Goal: Complete application form

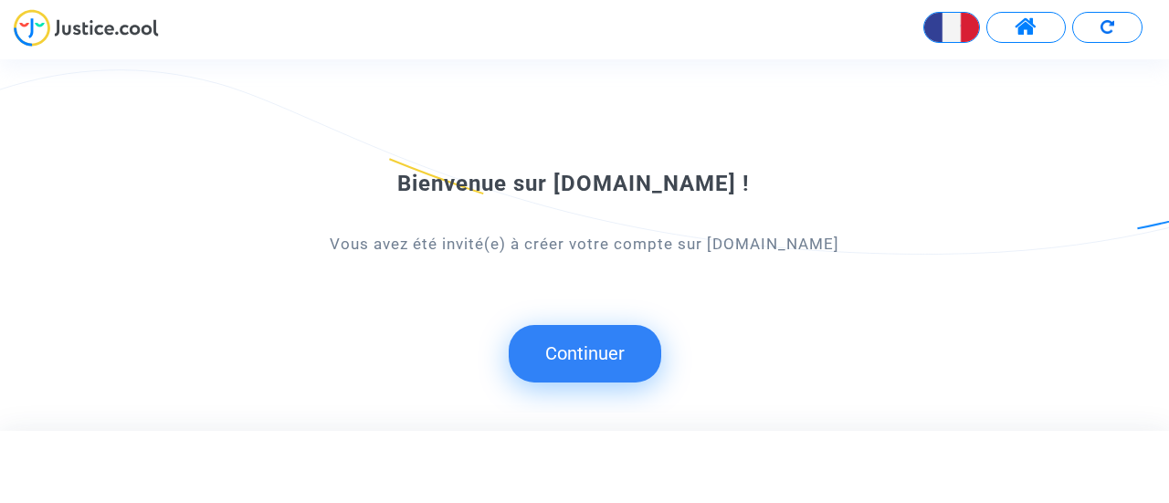
click at [625, 352] on button "Continuer" at bounding box center [585, 353] width 152 height 57
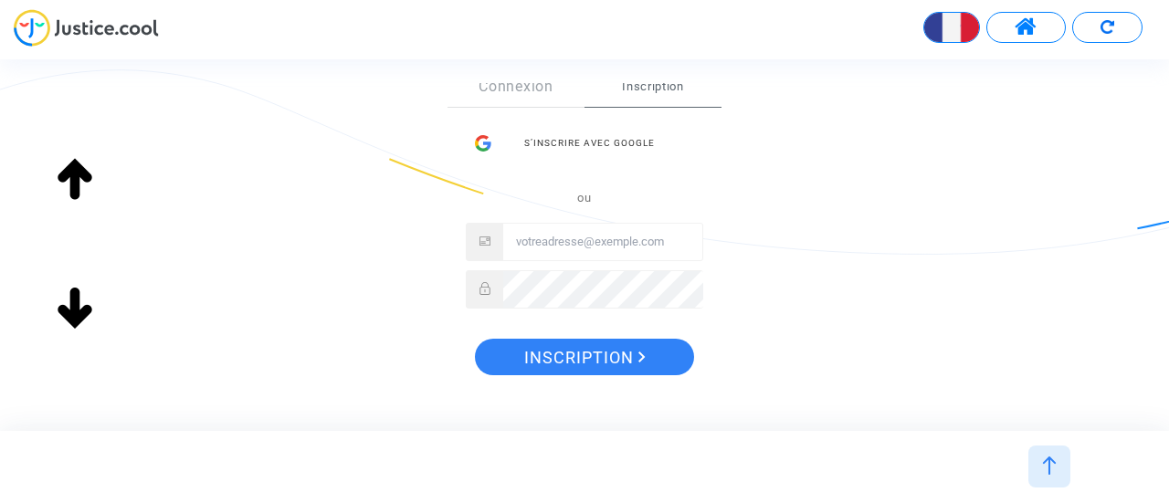
scroll to position [327, 0]
click at [634, 239] on input "Email" at bounding box center [602, 242] width 199 height 37
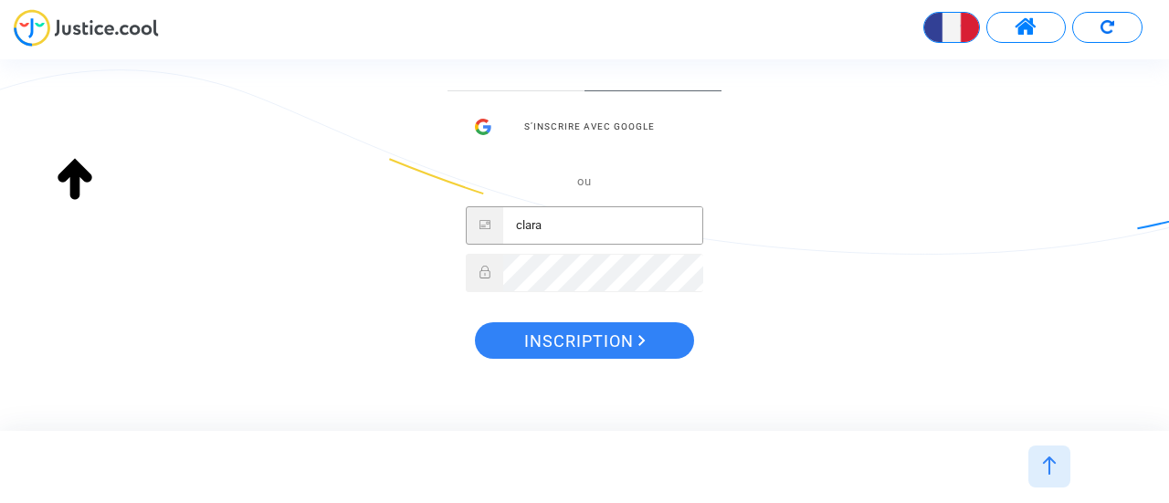
scroll to position [343, 0]
type input "[EMAIL_ADDRESS][DOMAIN_NAME]"
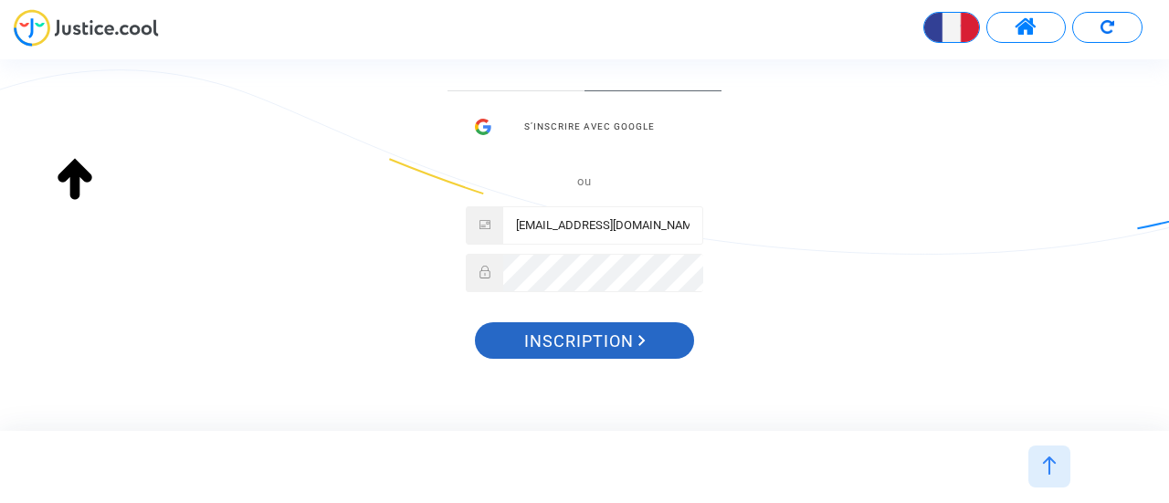
click at [642, 342] on icon "Inscription" at bounding box center [641, 340] width 7 height 11
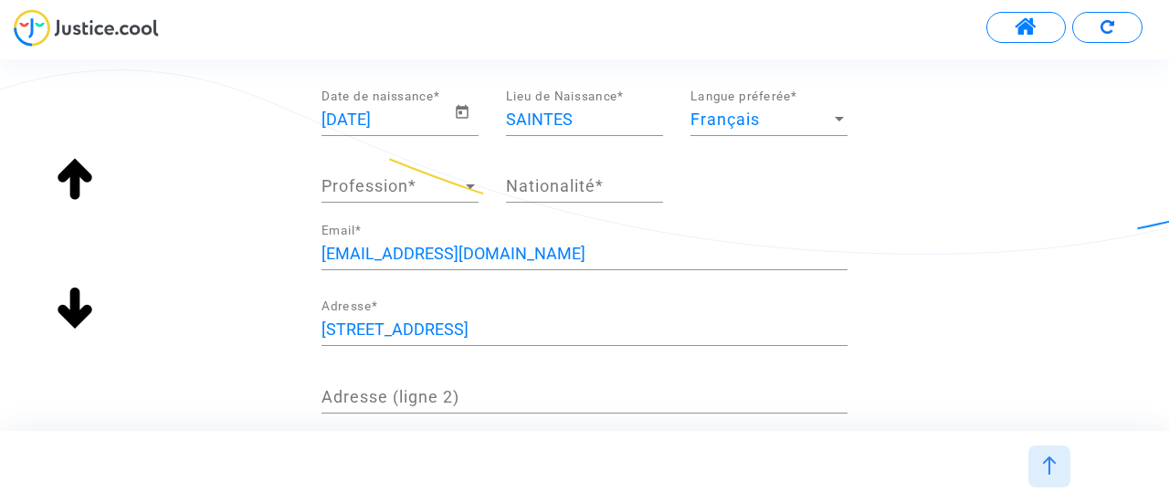
scroll to position [213, 0]
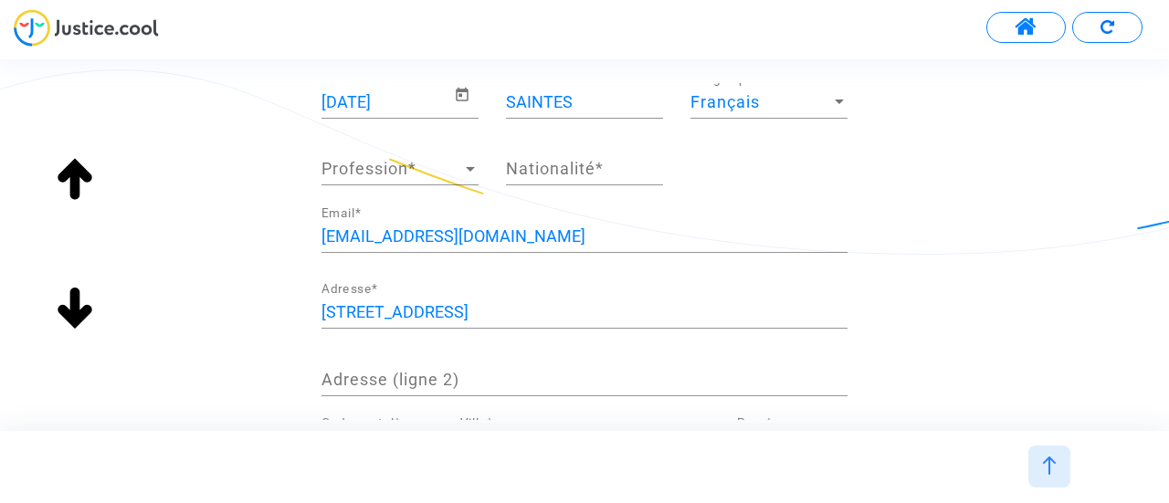
click at [457, 176] on span "Profession" at bounding box center [391, 169] width 141 height 18
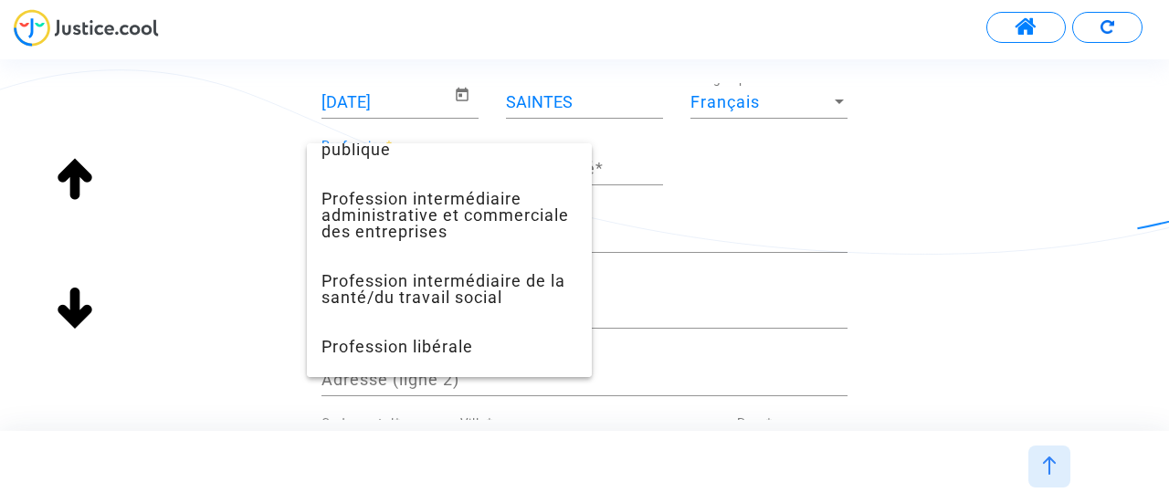
scroll to position [1722, 0]
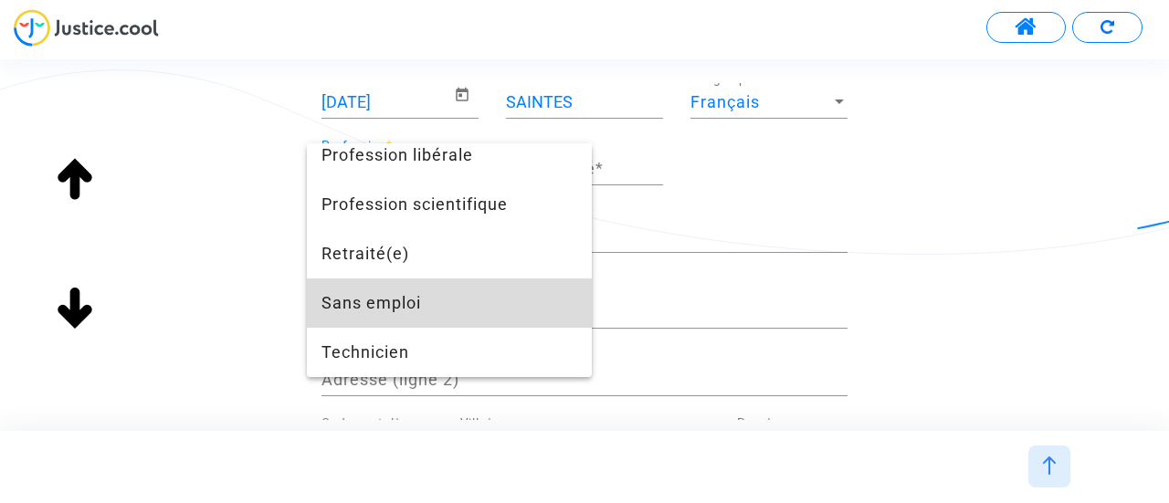
click at [467, 299] on span "Sans emploi" at bounding box center [449, 302] width 256 height 49
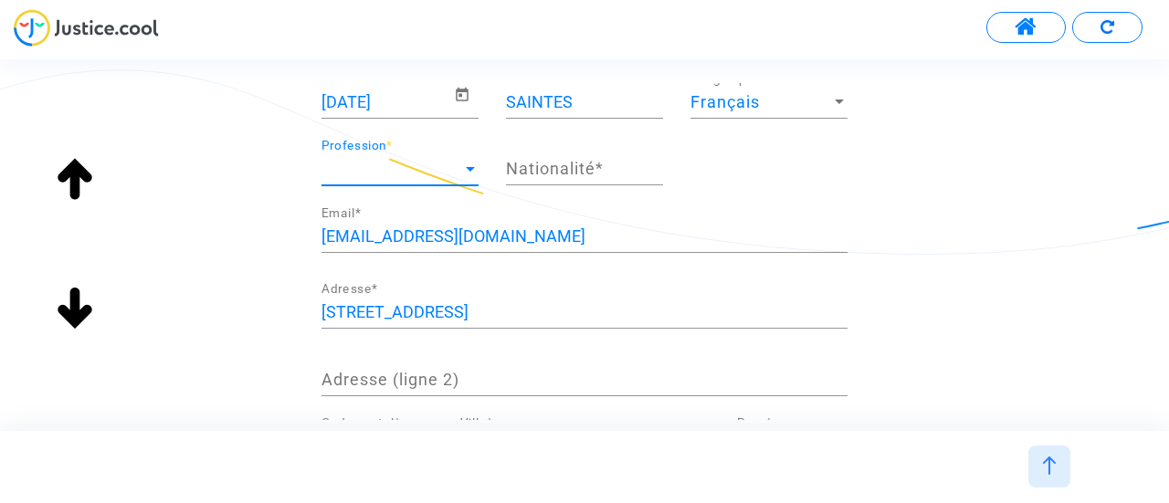
scroll to position [1479, 0]
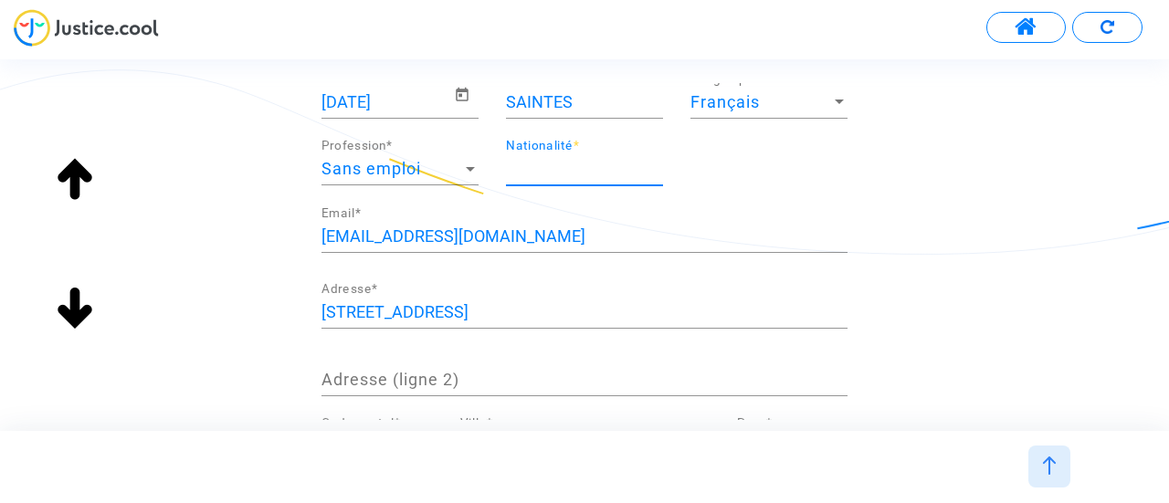
click at [569, 171] on input "Nationalité *" at bounding box center [584, 169] width 157 height 18
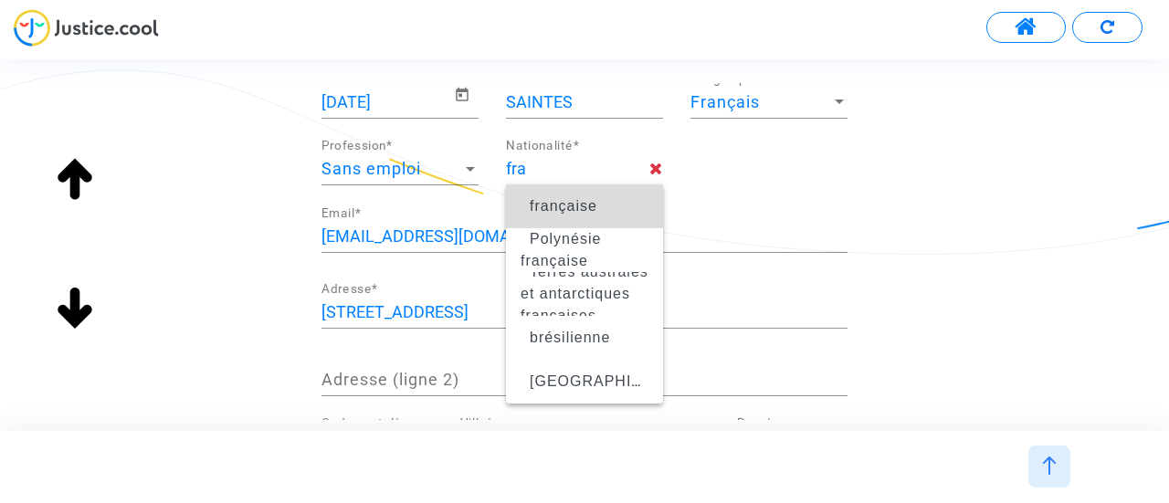
click at [591, 201] on span "française" at bounding box center [564, 206] width 68 height 16
type input "française"
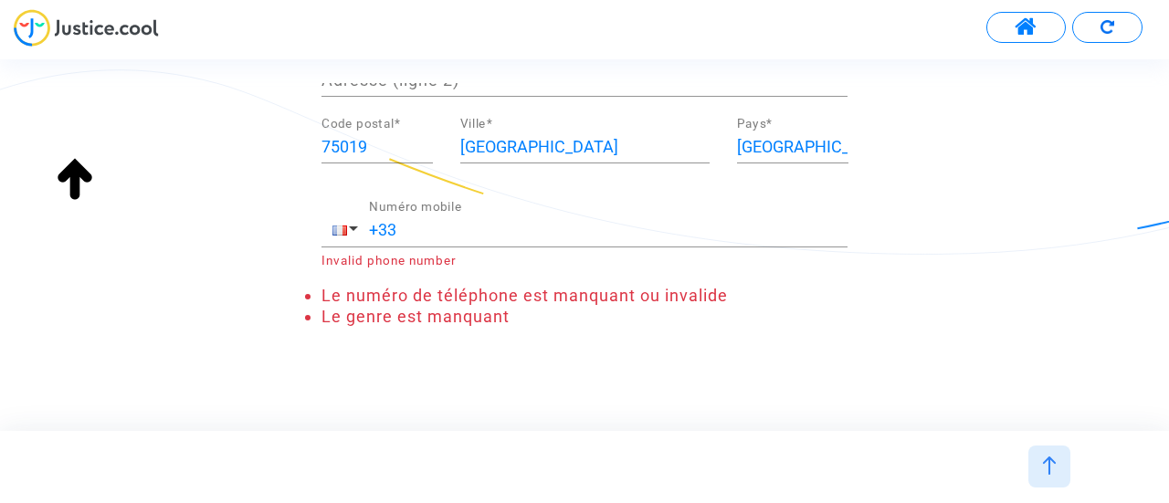
scroll to position [511, 0]
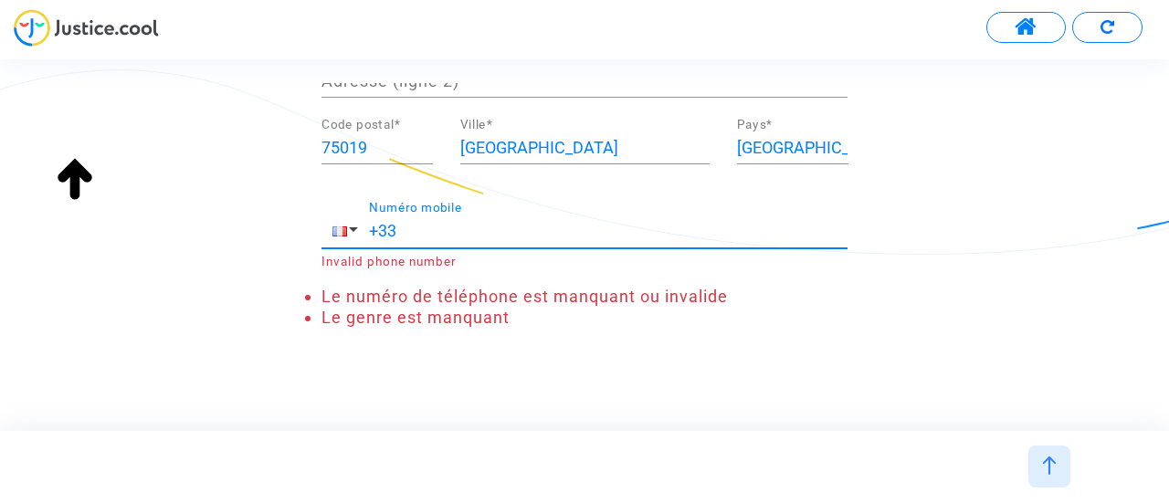
click at [545, 233] on input "+33" at bounding box center [608, 231] width 478 height 18
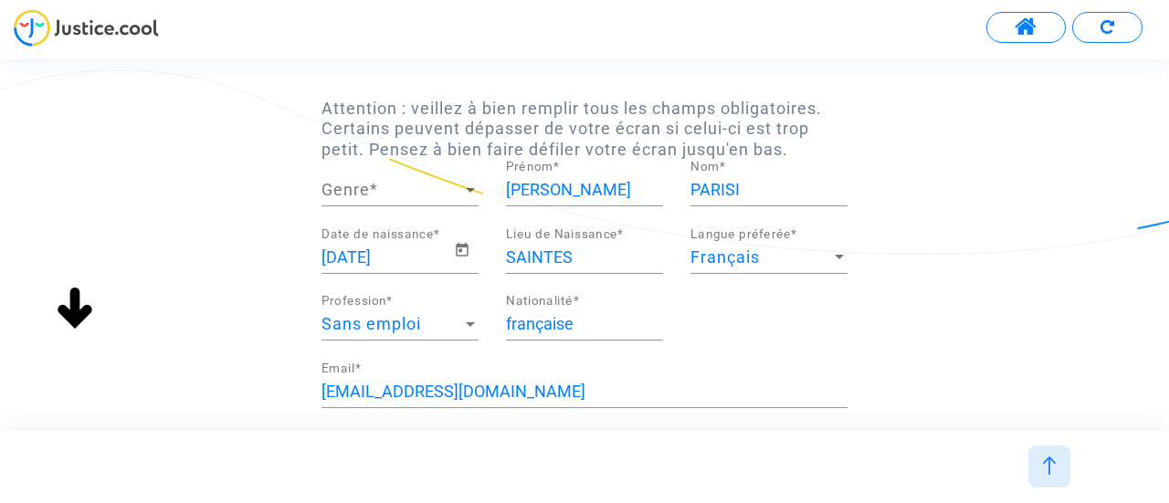
scroll to position [58, 0]
type input "[PHONE_NUMBER]"
click at [437, 188] on span "Genre" at bounding box center [391, 190] width 141 height 18
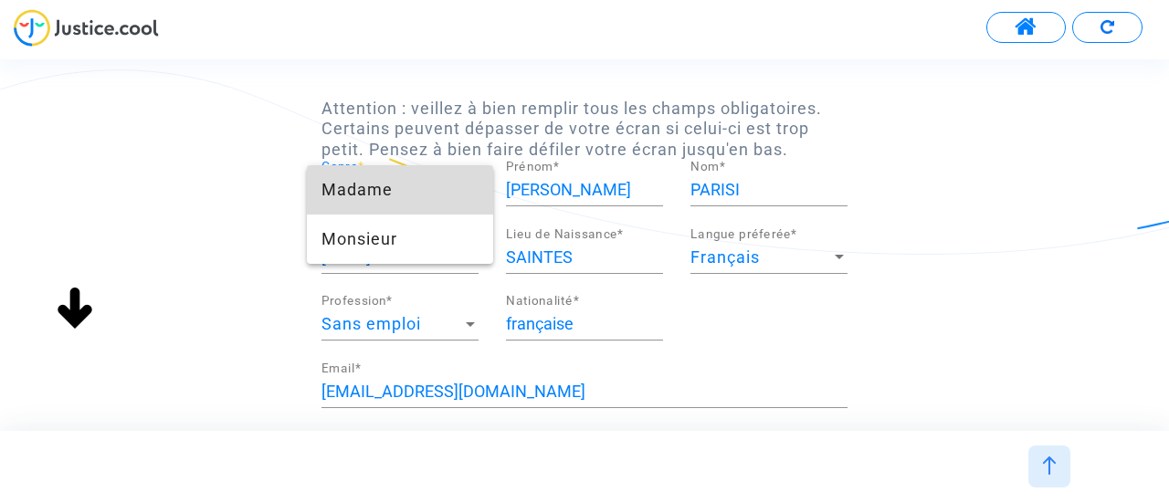
click at [411, 193] on span "Madame" at bounding box center [399, 189] width 157 height 49
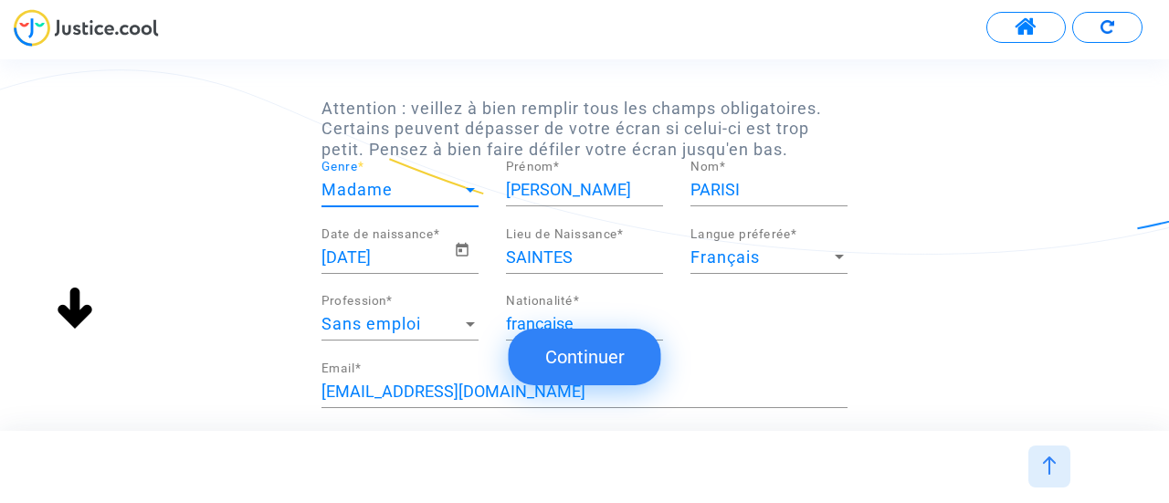
scroll to position [467, 0]
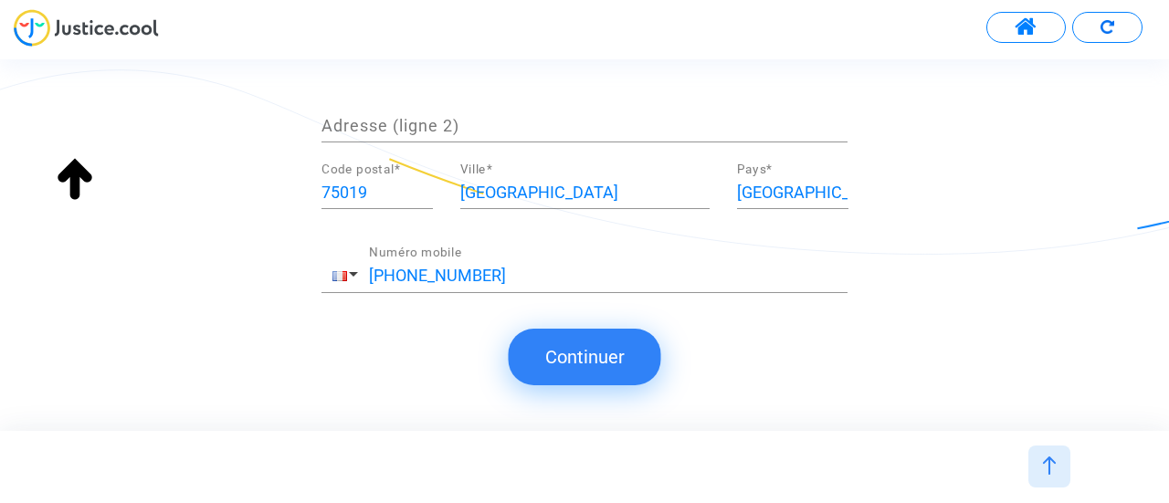
click at [592, 341] on button "Continuer" at bounding box center [585, 357] width 152 height 57
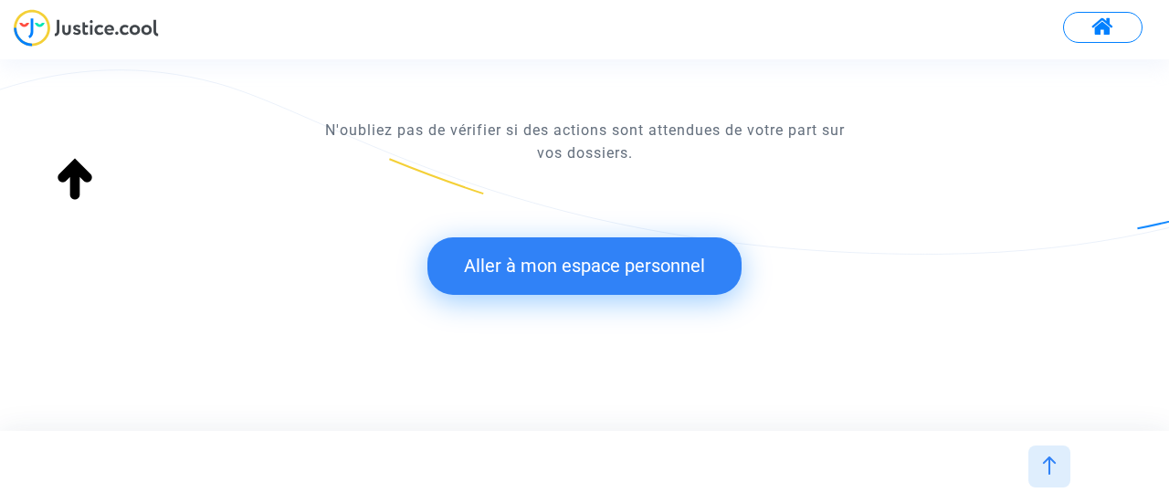
scroll to position [215, 0]
click at [588, 276] on button "Aller à mon espace personnel" at bounding box center [584, 265] width 314 height 57
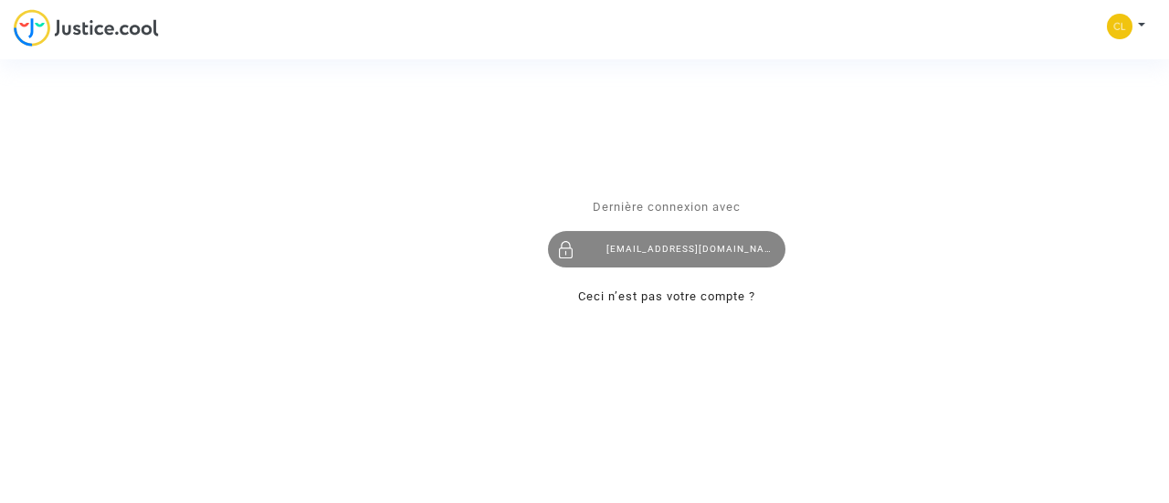
click at [645, 247] on div "[EMAIL_ADDRESS][DOMAIN_NAME]" at bounding box center [666, 249] width 237 height 37
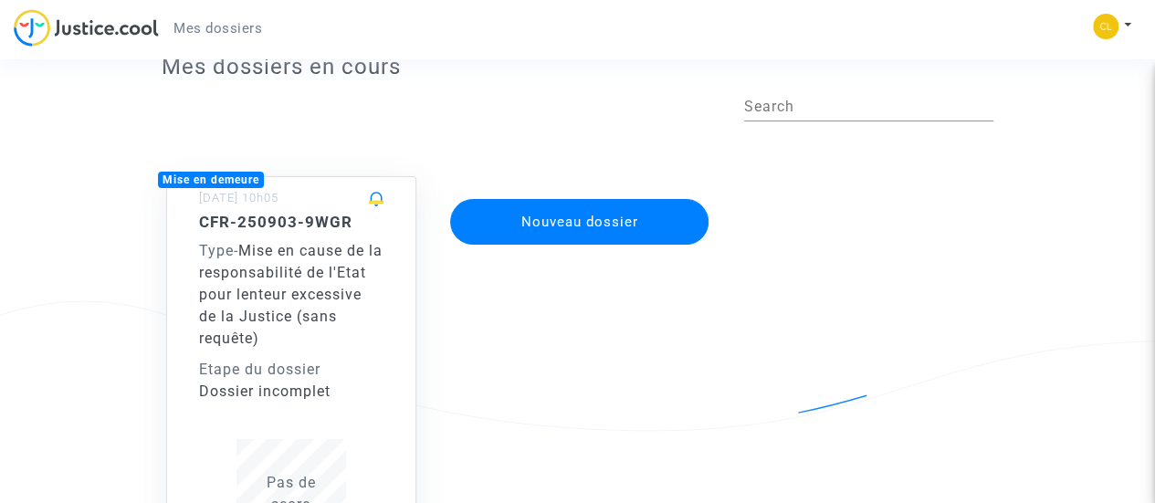
scroll to position [42, 0]
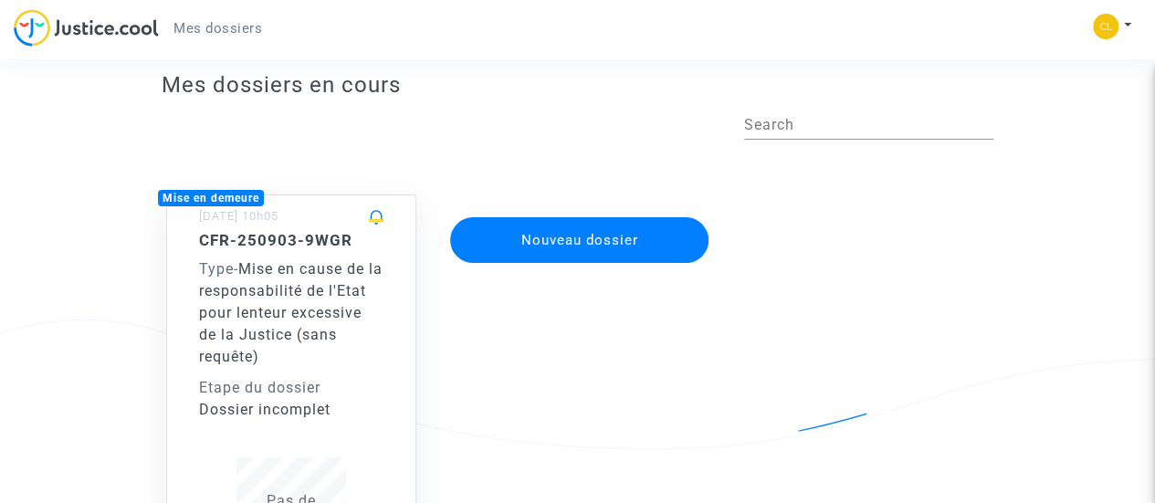
click at [299, 333] on span "Mise en cause de la responsabilité de l'Etat pour lenteur excessive de la Justi…" at bounding box center [291, 312] width 184 height 105
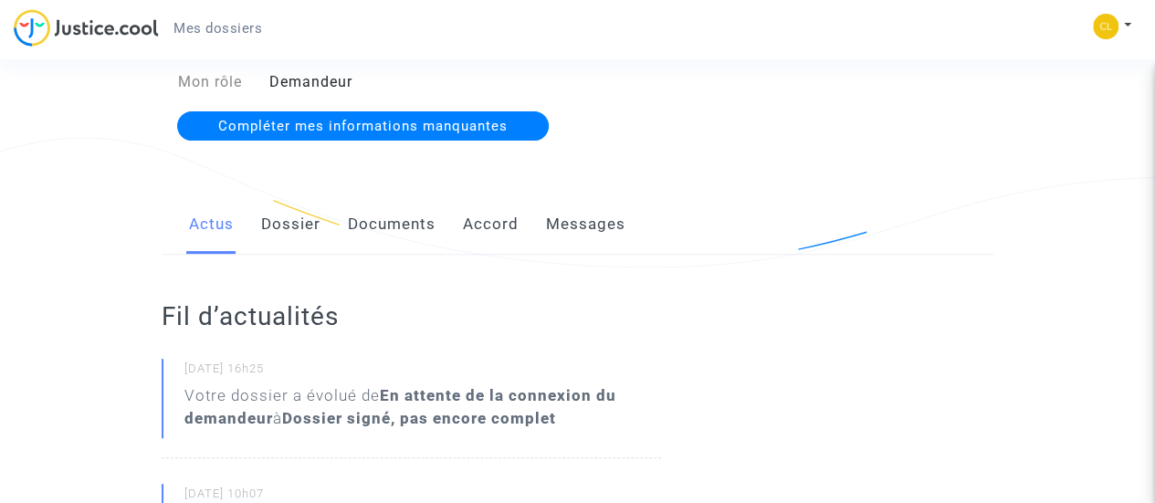
scroll to position [226, 0]
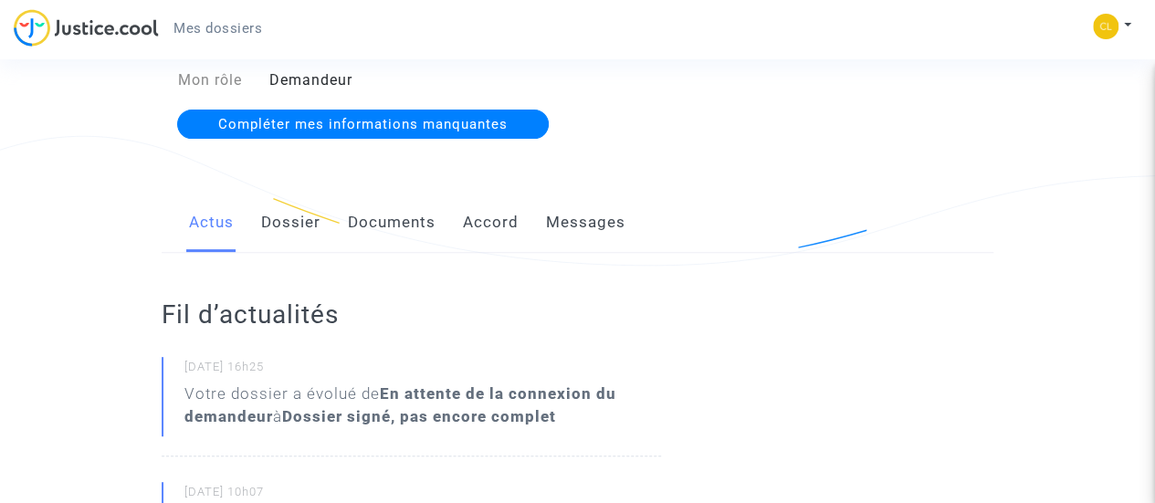
click at [385, 121] on span "Compléter mes informations manquantes" at bounding box center [362, 124] width 289 height 16
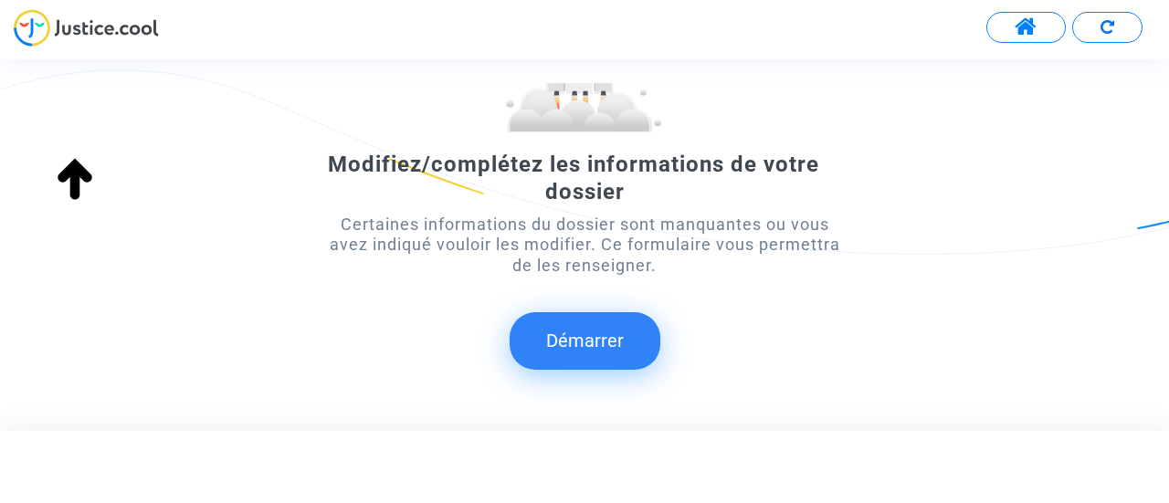
scroll to position [281, 0]
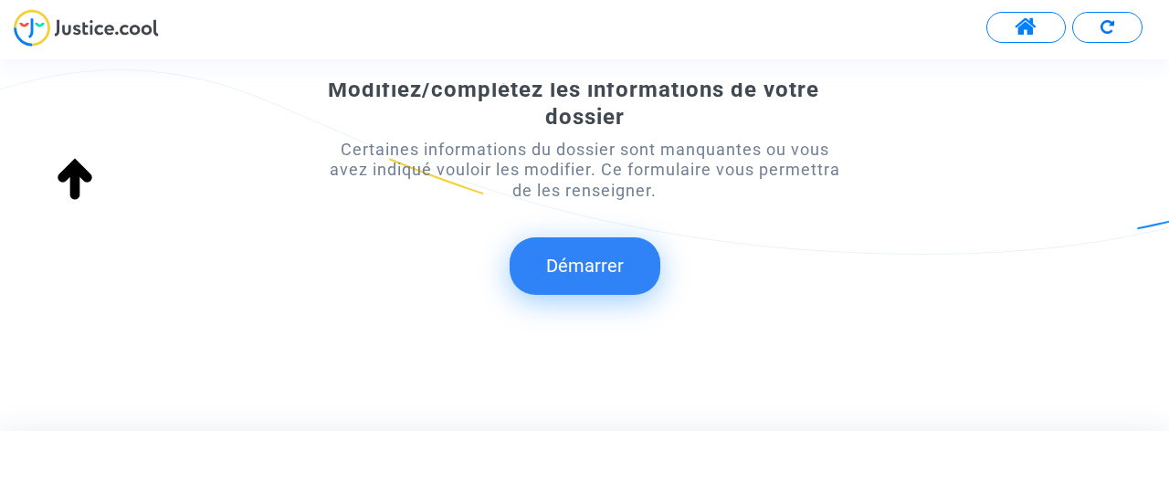
click at [618, 286] on button "Démarrer" at bounding box center [584, 265] width 151 height 57
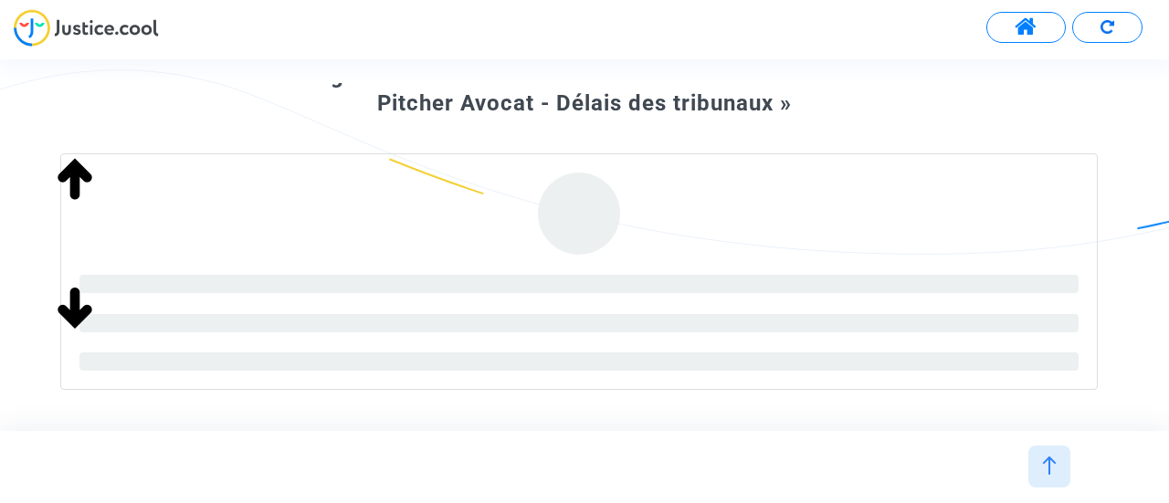
scroll to position [316, 0]
